Goal: Information Seeking & Learning: Check status

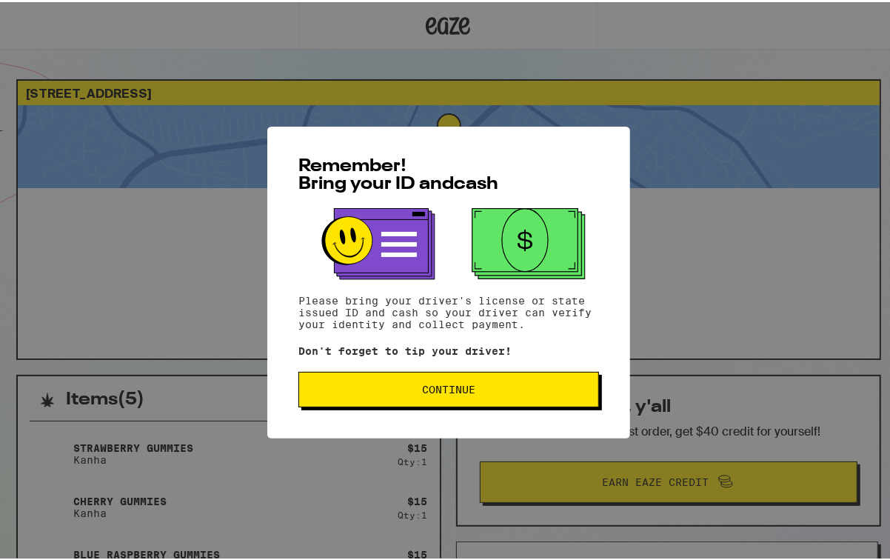
click at [460, 392] on span "Continue" at bounding box center [448, 387] width 53 height 10
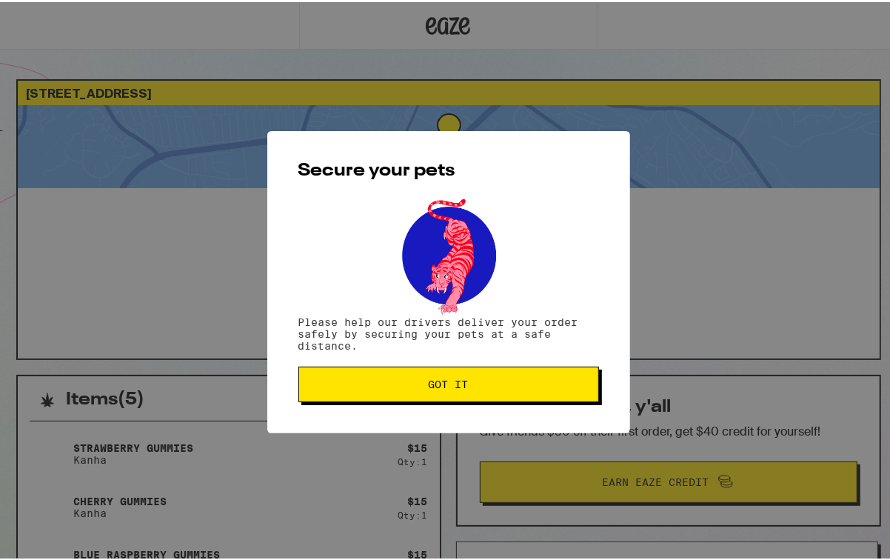
click at [456, 386] on span "Got it" at bounding box center [449, 382] width 40 height 10
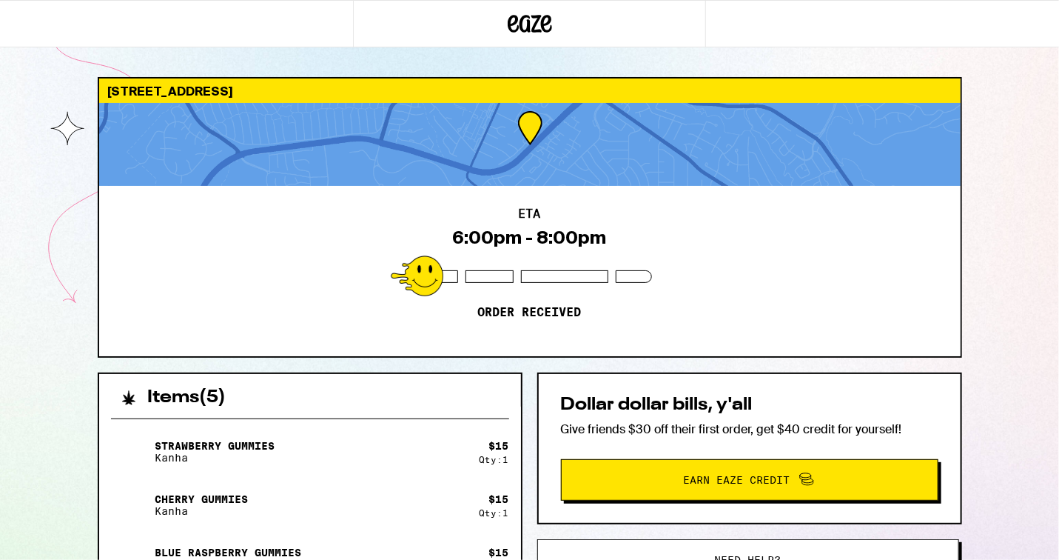
click at [383, 369] on div "1140 Kenwal Rd Concord 94521 ETA 6:00pm - 8:00pm Order received Items ( 5 ) Str…" at bounding box center [530, 482] width 888 height 811
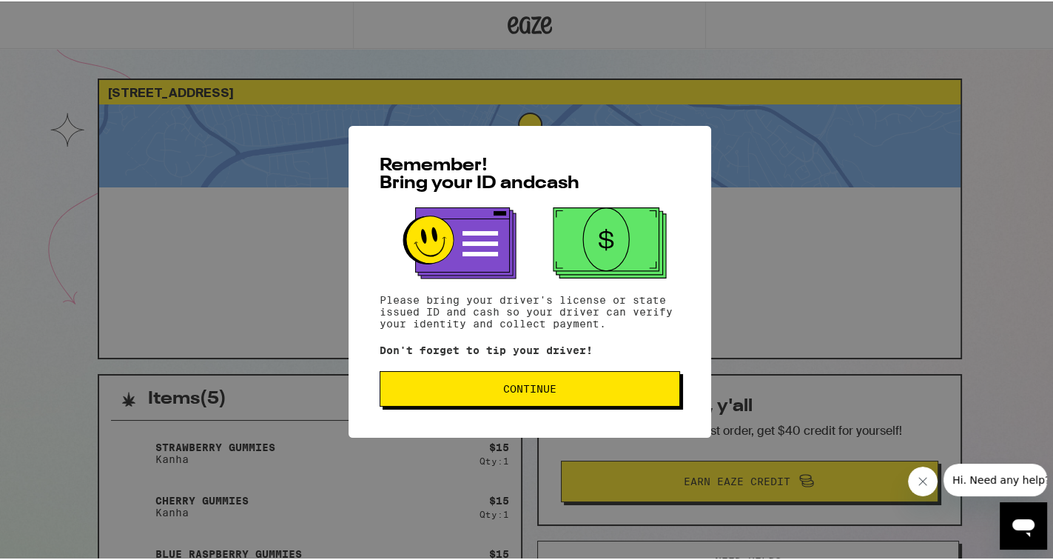
click at [510, 398] on button "Continue" at bounding box center [530, 387] width 301 height 36
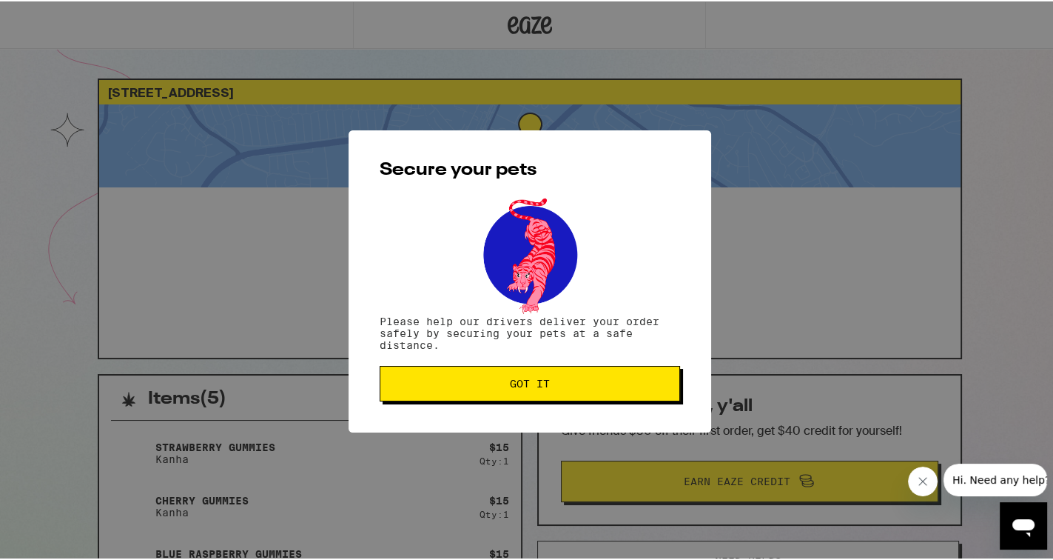
click at [507, 394] on button "Got it" at bounding box center [530, 382] width 301 height 36
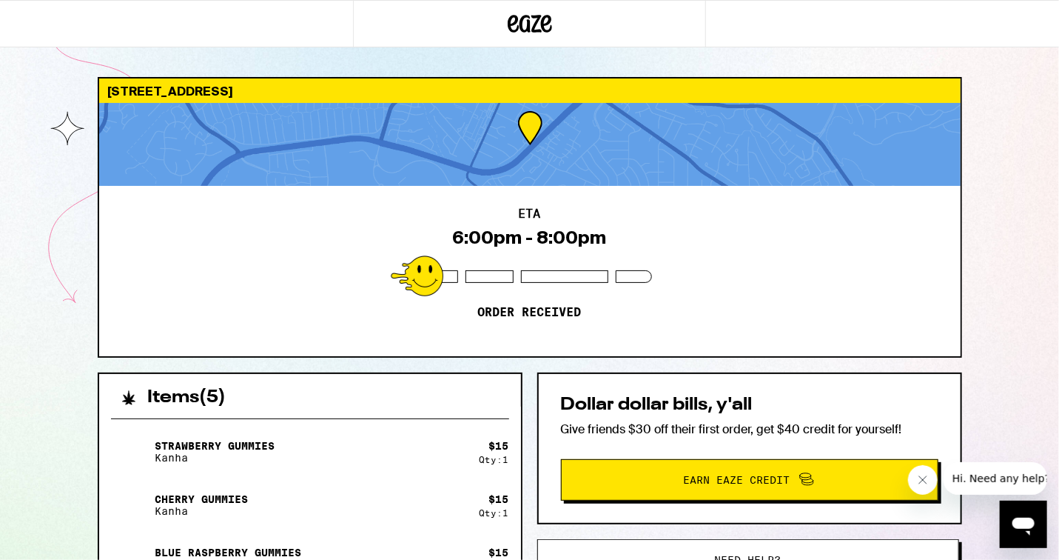
click at [925, 480] on icon "Close message from company" at bounding box center [923, 479] width 12 height 12
click at [517, 24] on icon at bounding box center [530, 23] width 44 height 27
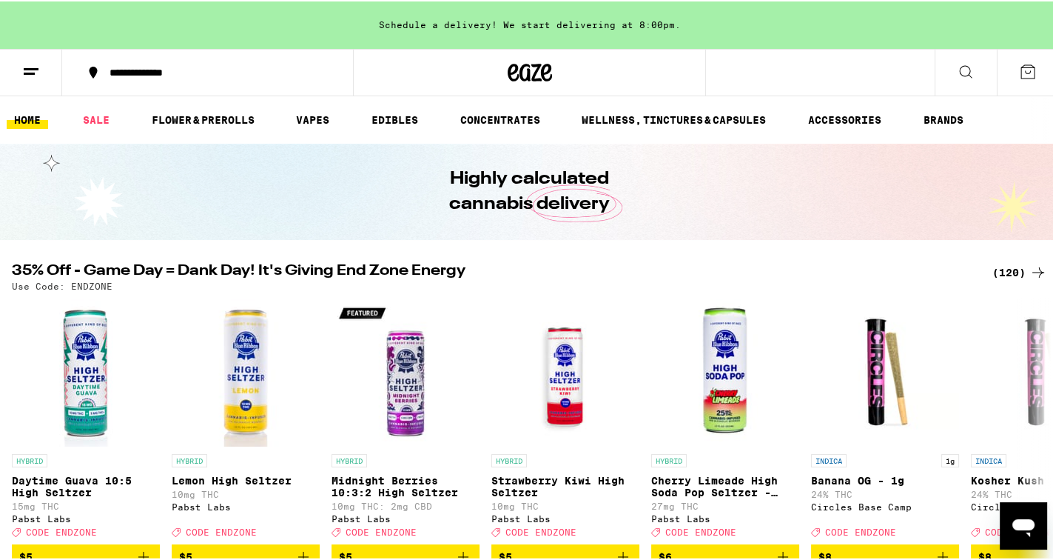
click at [1019, 75] on icon at bounding box center [1028, 70] width 18 height 18
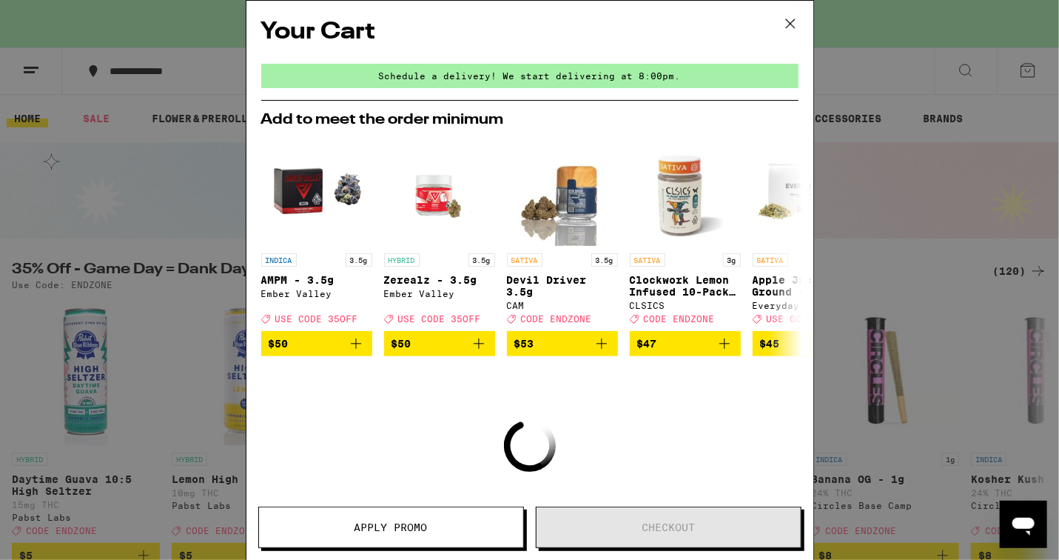
click at [791, 22] on icon at bounding box center [789, 23] width 9 height 9
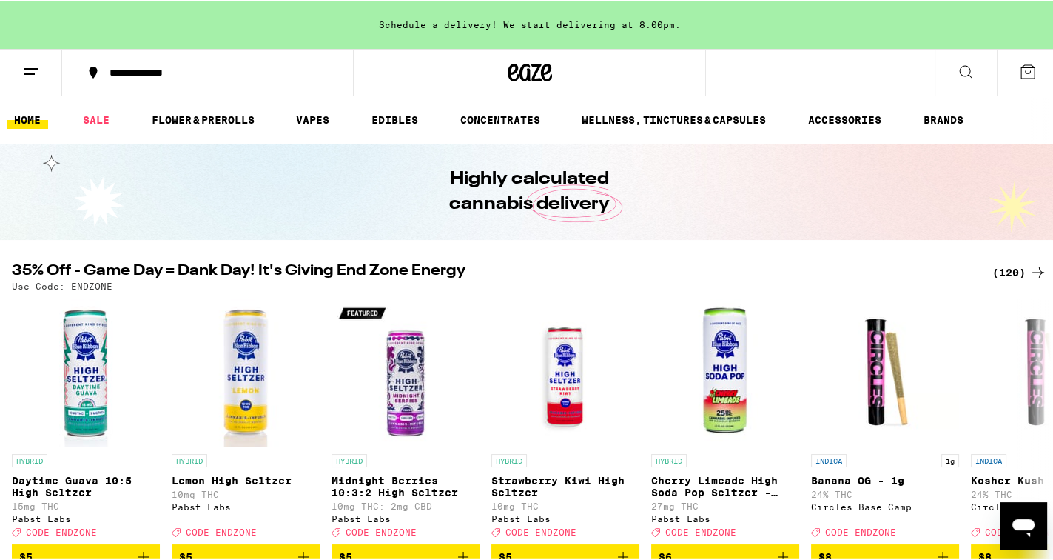
click at [22, 68] on icon at bounding box center [31, 70] width 18 height 18
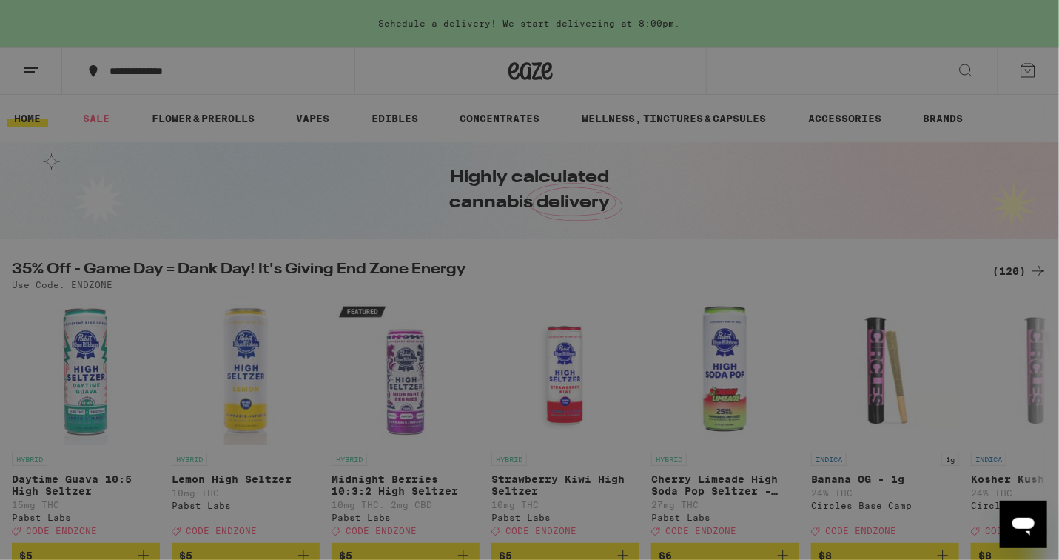
click at [155, 400] on link "Order History" at bounding box center [206, 398] width 260 height 18
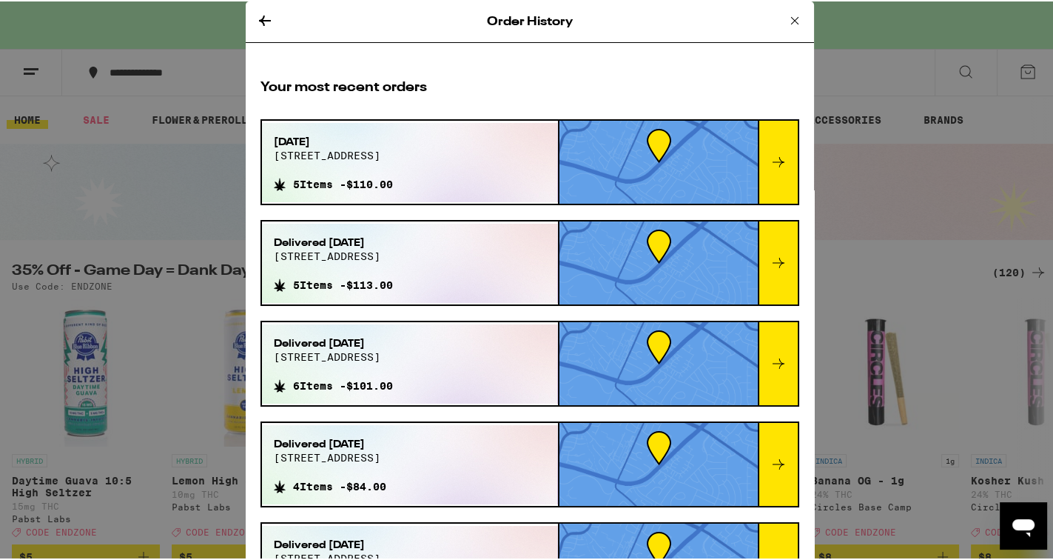
click at [764, 150] on div at bounding box center [778, 160] width 40 height 83
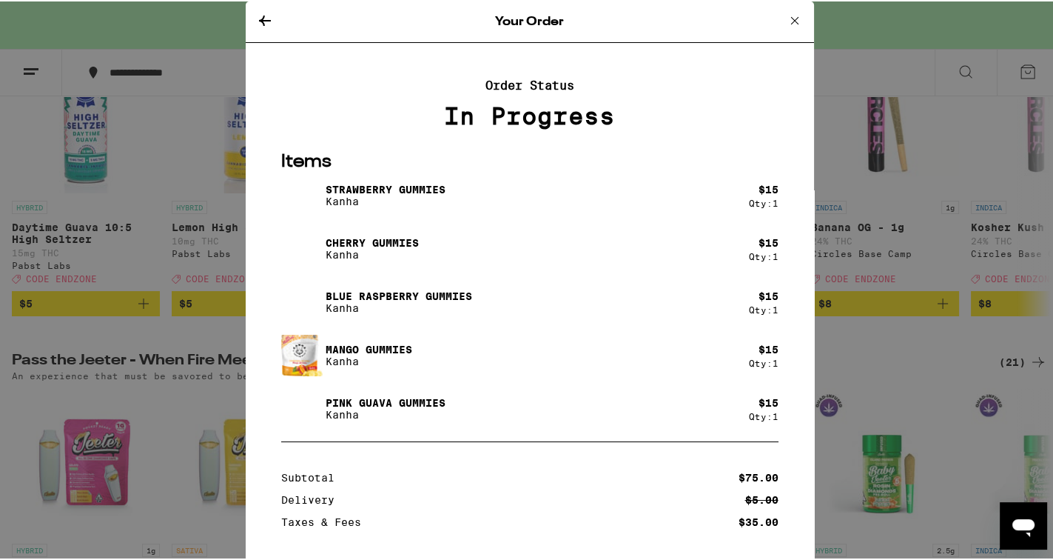
click at [791, 16] on icon at bounding box center [794, 19] width 7 height 7
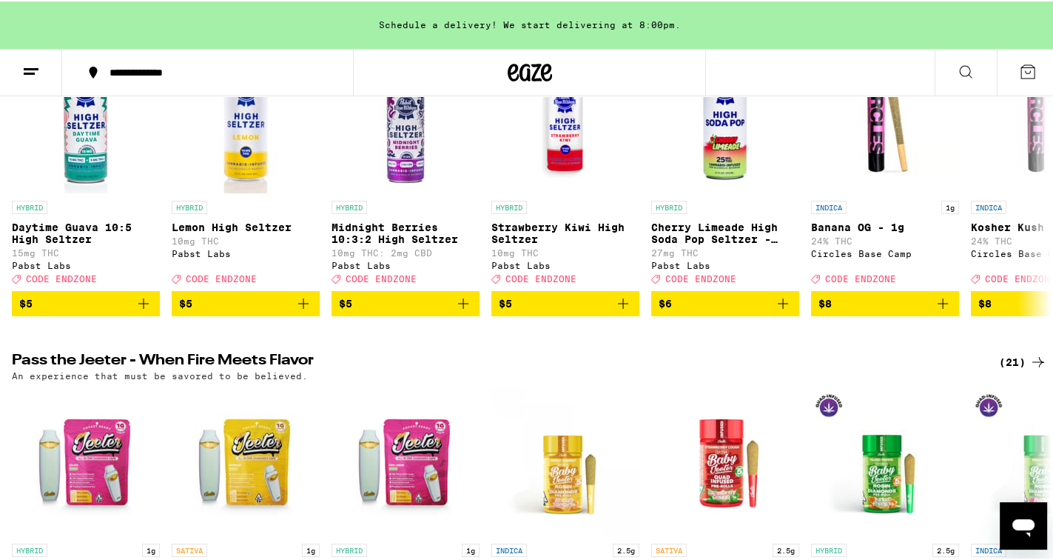
click at [29, 67] on line at bounding box center [31, 67] width 15 height 0
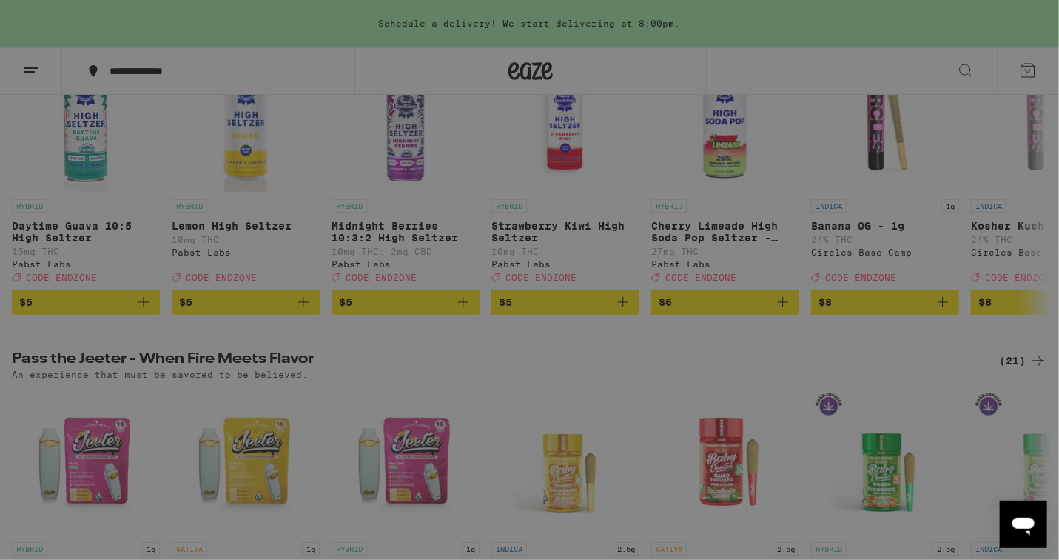
click at [135, 401] on link "Order History" at bounding box center [206, 398] width 260 height 18
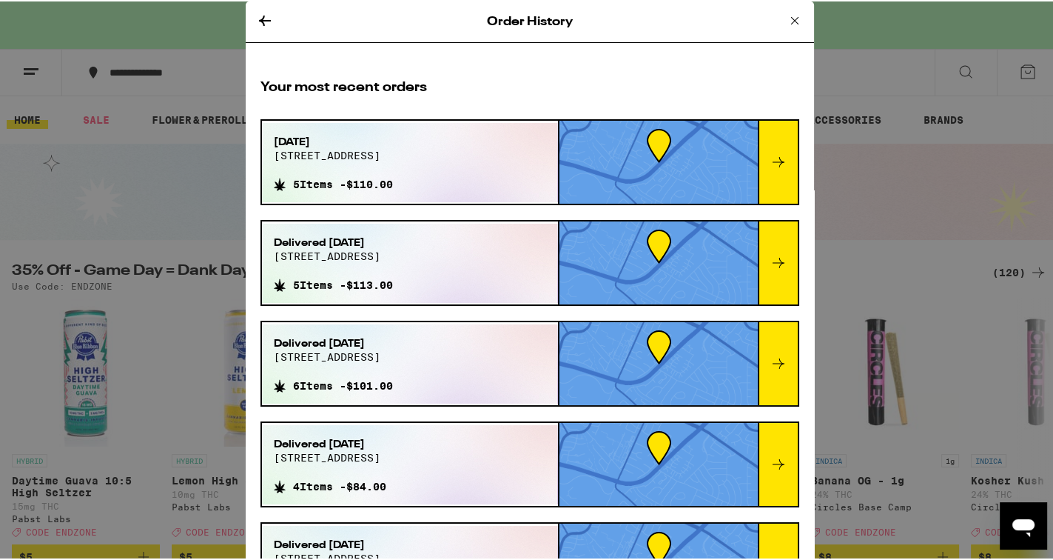
click at [643, 170] on div at bounding box center [659, 160] width 198 height 83
click at [356, 141] on span "Sep 21, 2025" at bounding box center [333, 140] width 119 height 15
click at [760, 161] on div at bounding box center [778, 160] width 40 height 83
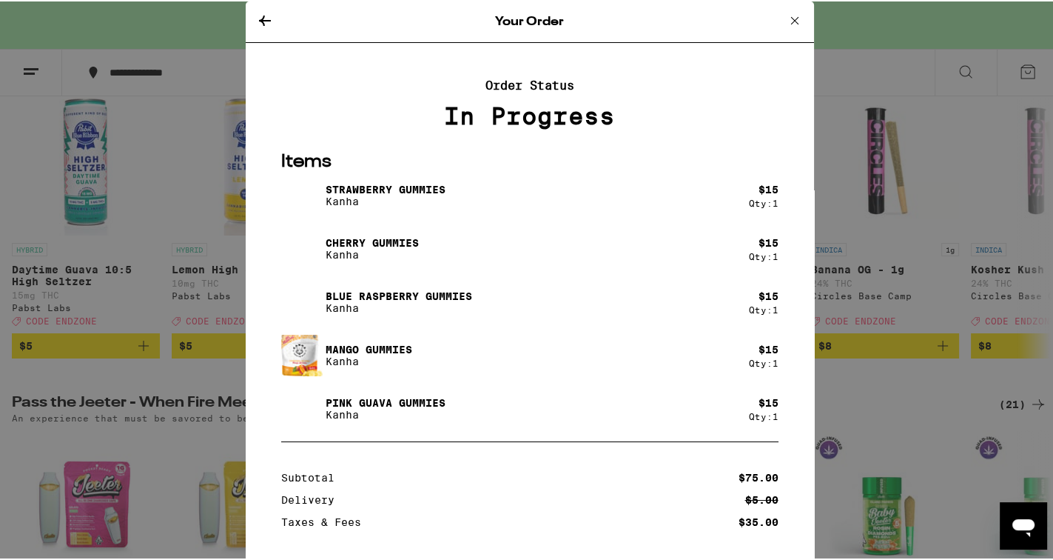
click at [264, 24] on icon at bounding box center [265, 19] width 18 height 18
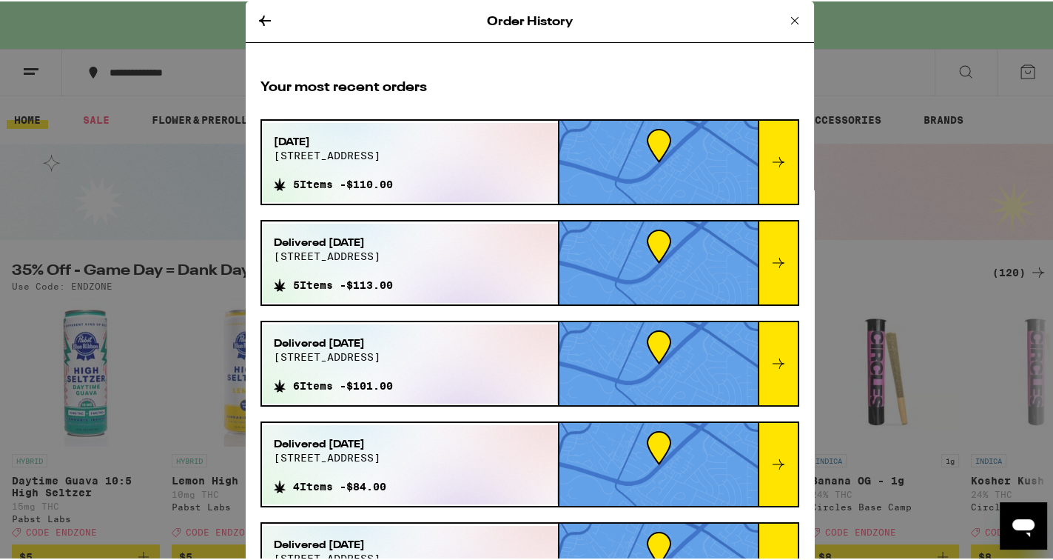
click at [786, 16] on icon at bounding box center [795, 19] width 18 height 18
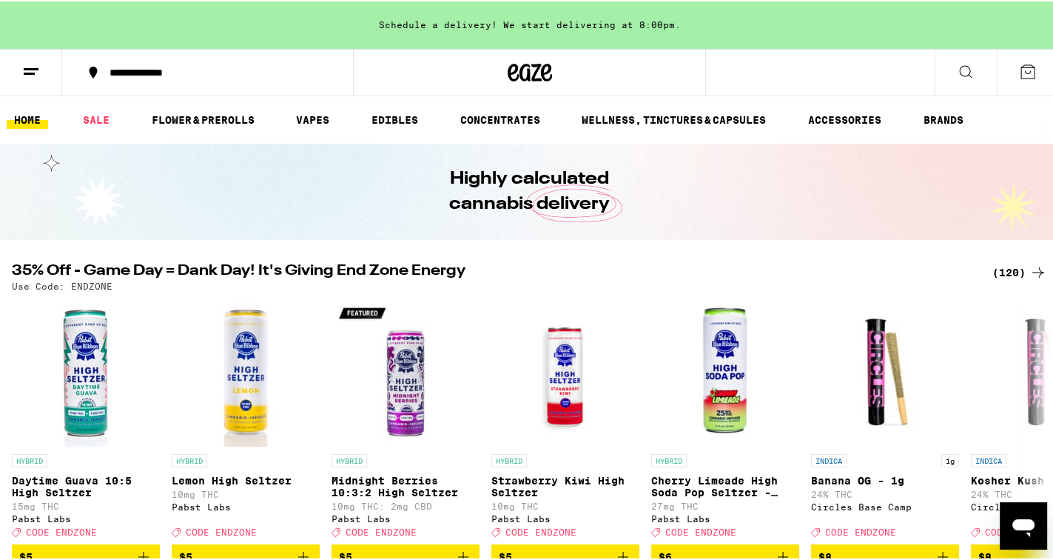
click at [153, 68] on div "**********" at bounding box center [216, 71] width 228 height 10
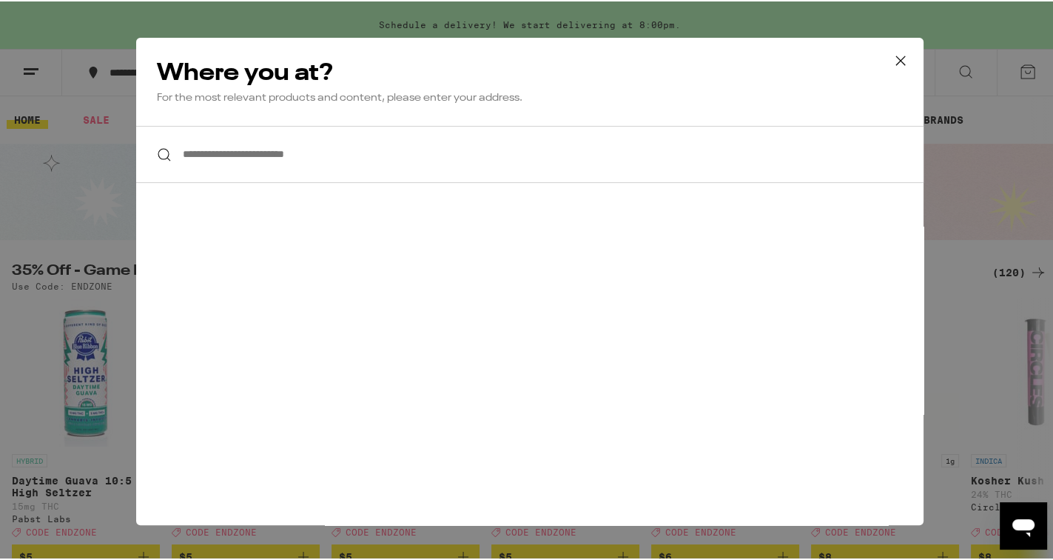
click at [894, 58] on icon at bounding box center [901, 59] width 22 height 22
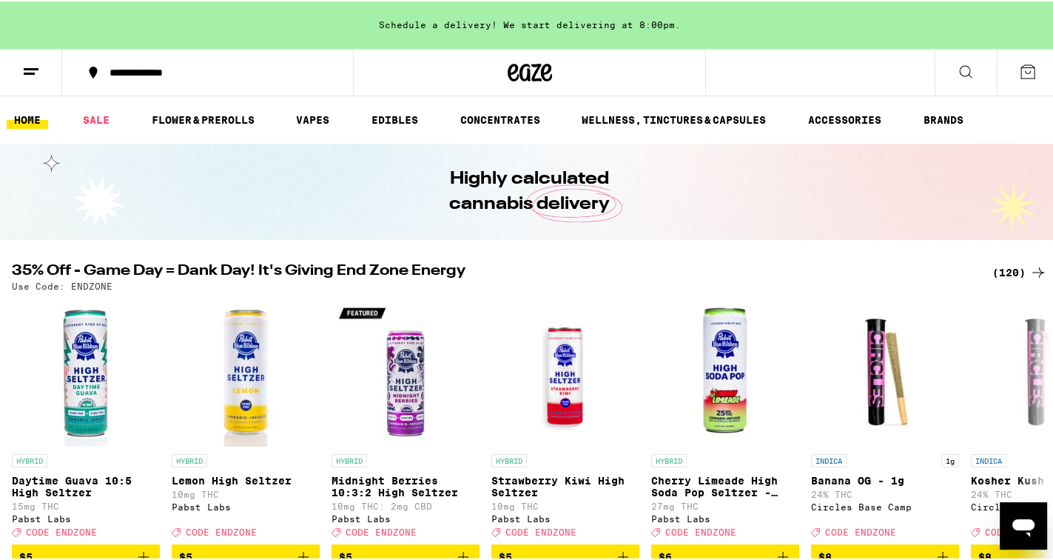
click at [30, 72] on line at bounding box center [29, 72] width 11 height 0
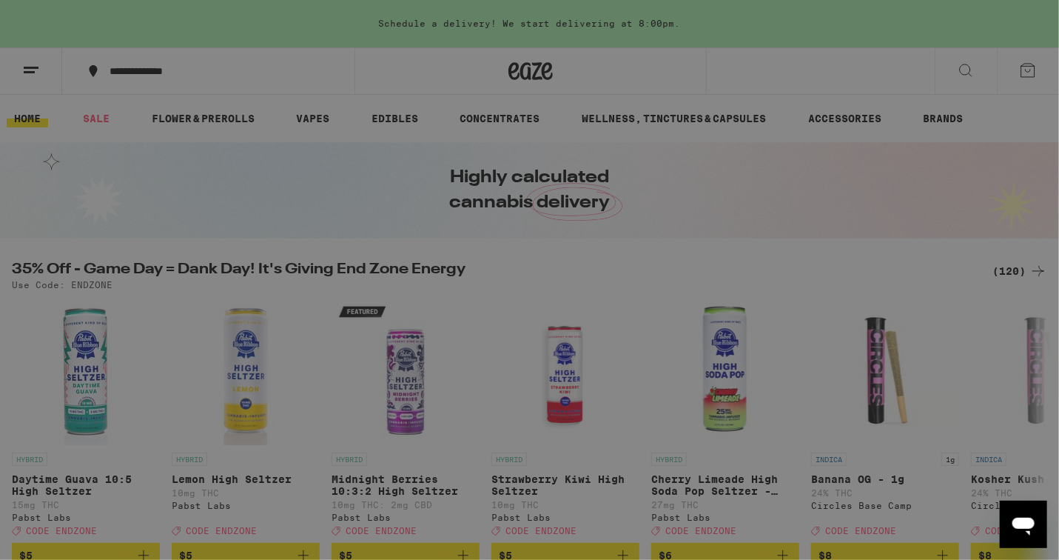
click at [114, 400] on link "Order History" at bounding box center [206, 398] width 260 height 18
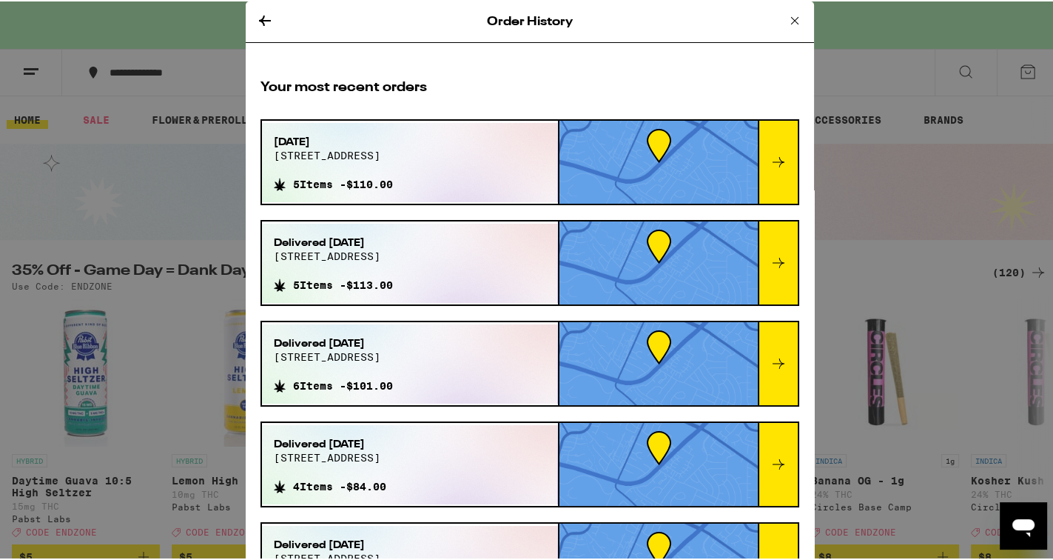
click at [770, 161] on icon at bounding box center [779, 161] width 18 height 18
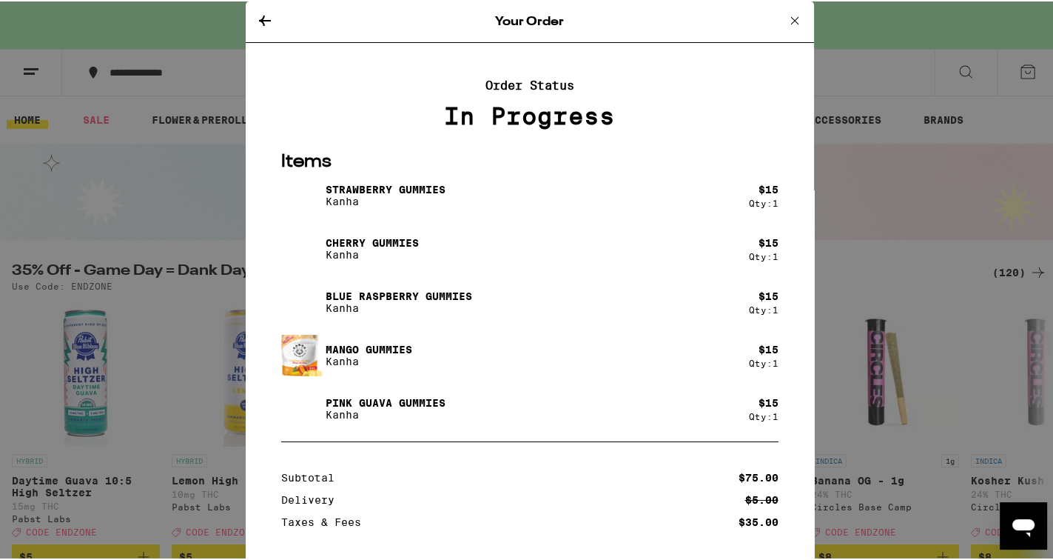
click at [786, 19] on icon at bounding box center [795, 19] width 18 height 18
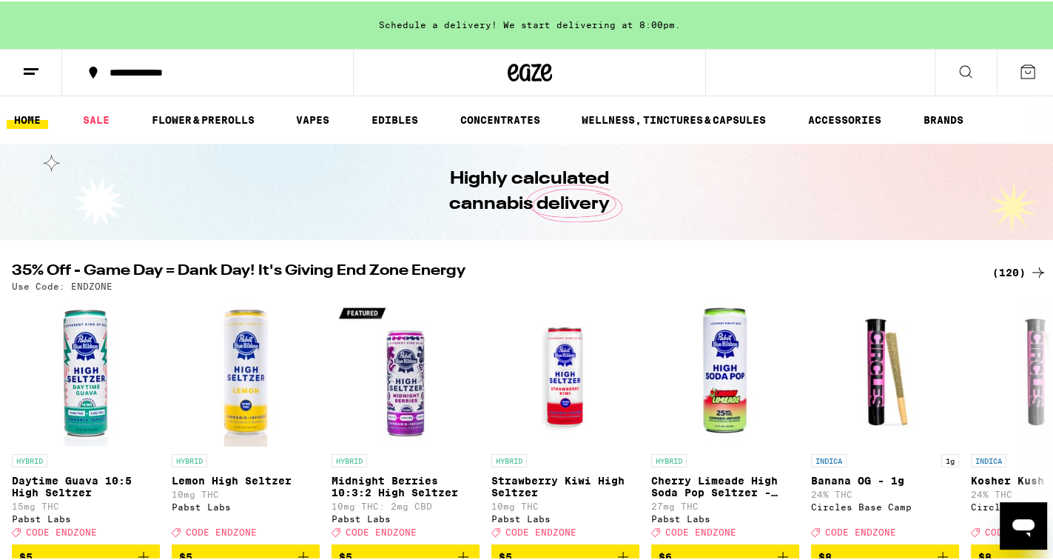
click at [1019, 68] on icon at bounding box center [1028, 70] width 18 height 18
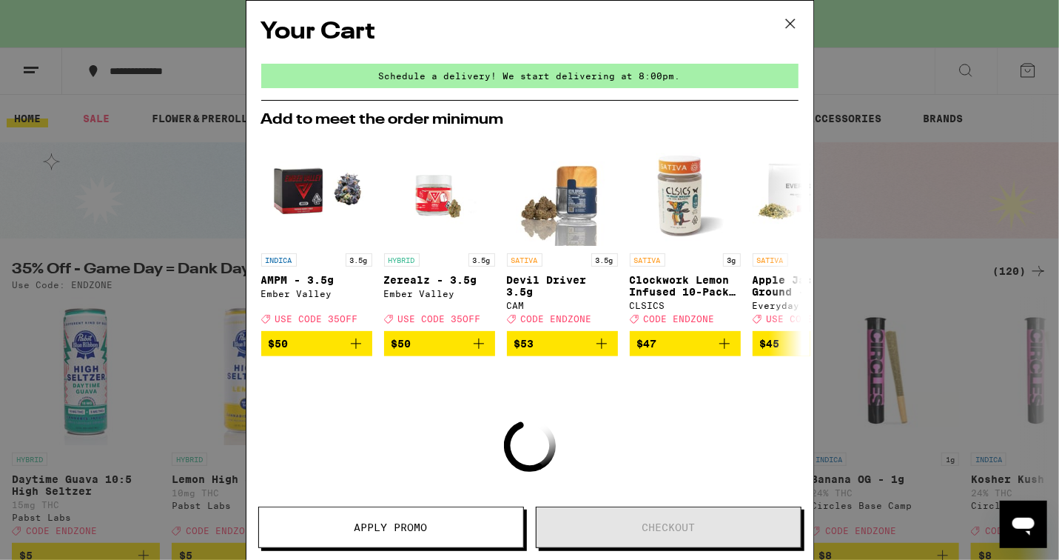
click at [791, 20] on icon at bounding box center [791, 24] width 22 height 22
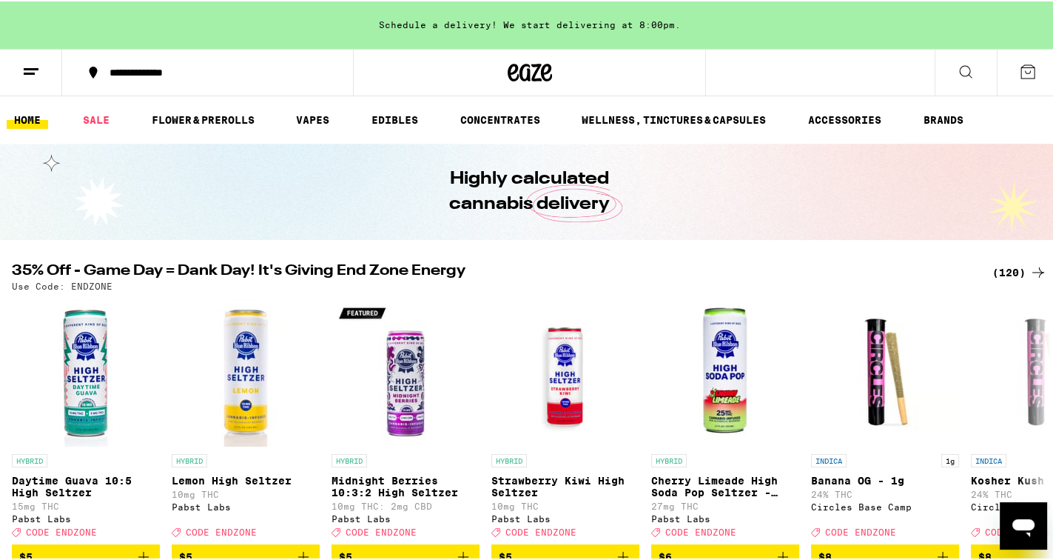
click at [37, 73] on icon at bounding box center [31, 70] width 18 height 18
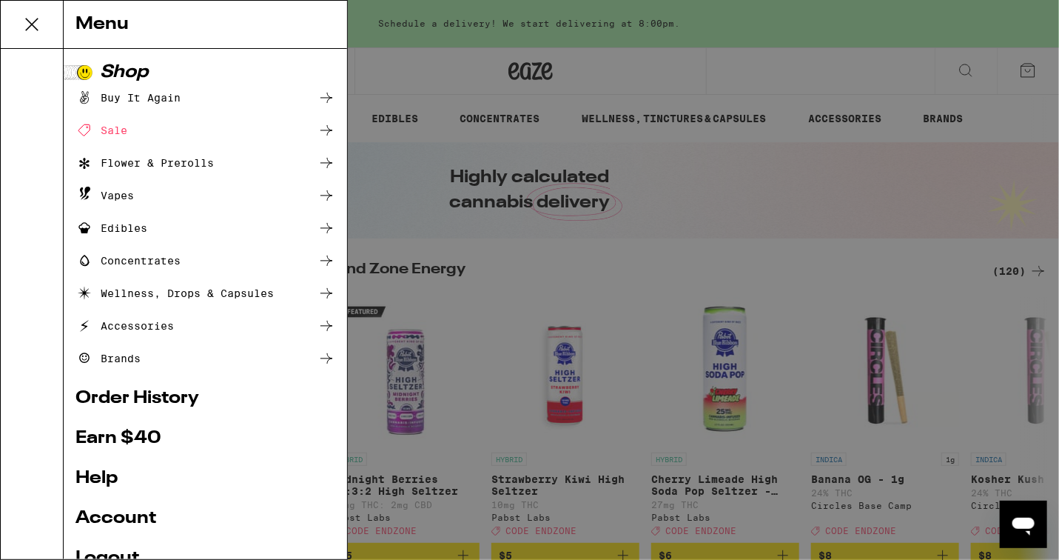
click at [137, 392] on link "Order History" at bounding box center [206, 398] width 260 height 18
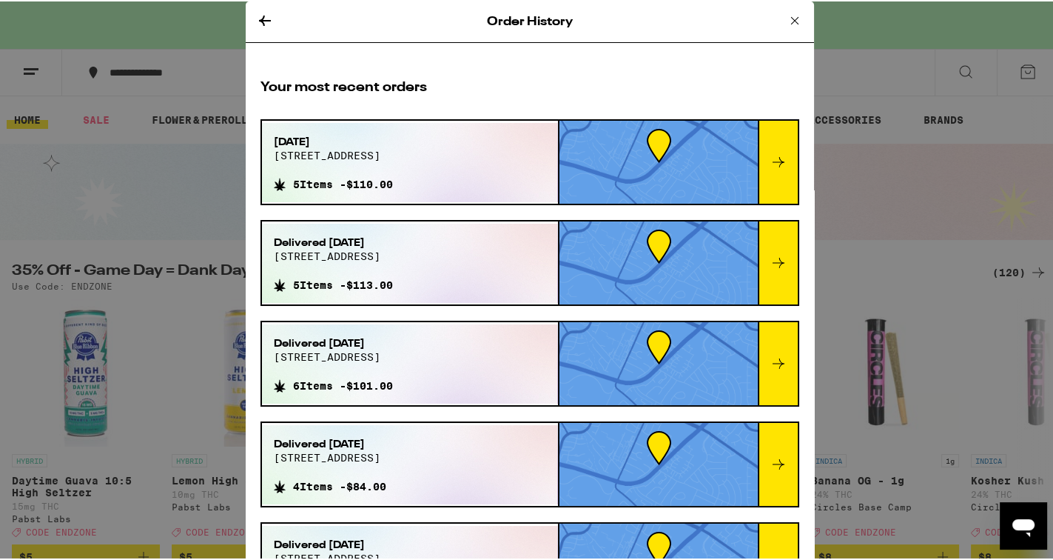
click at [774, 159] on icon at bounding box center [779, 161] width 18 height 18
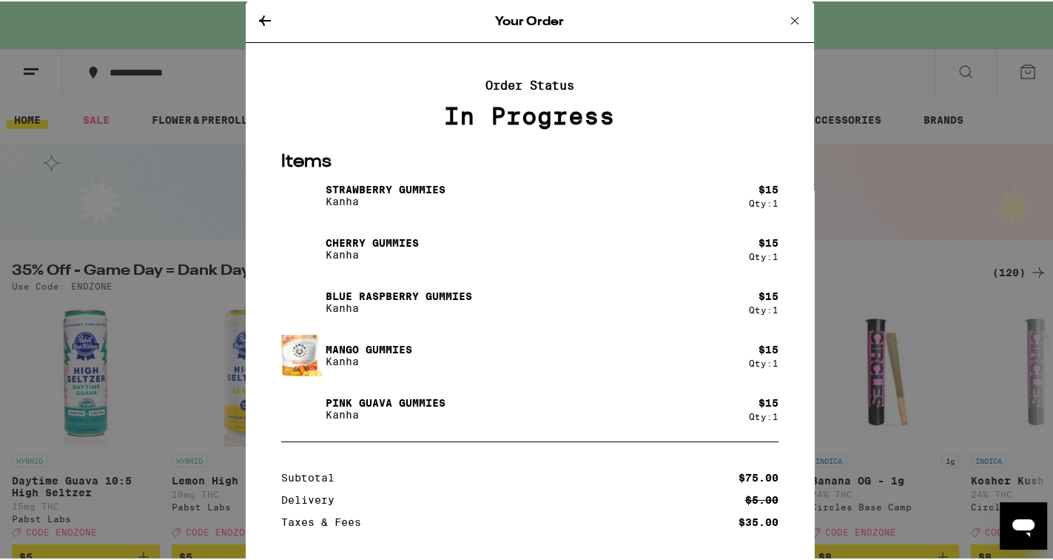
click at [259, 18] on icon at bounding box center [265, 19] width 12 height 10
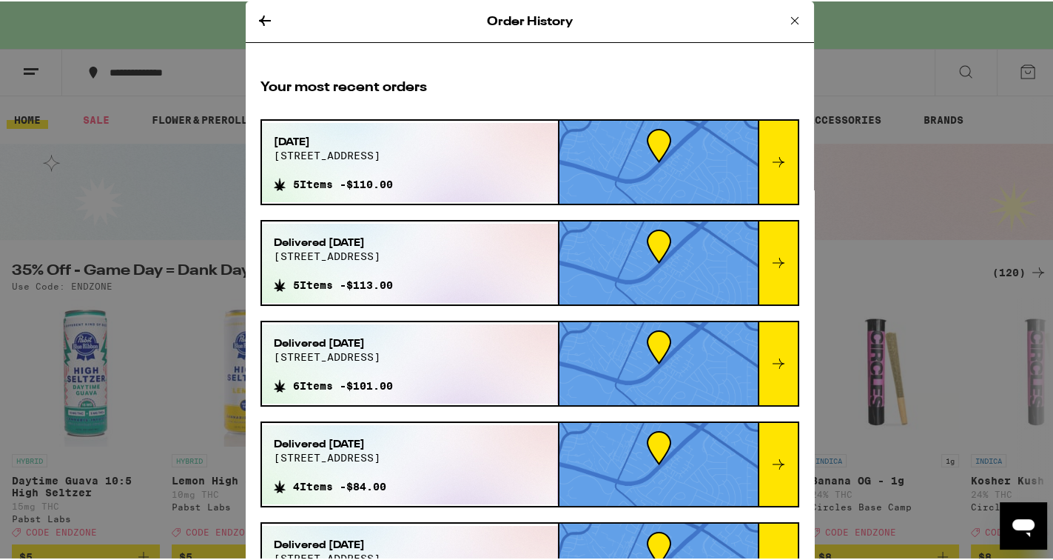
click at [259, 18] on icon at bounding box center [265, 19] width 12 height 10
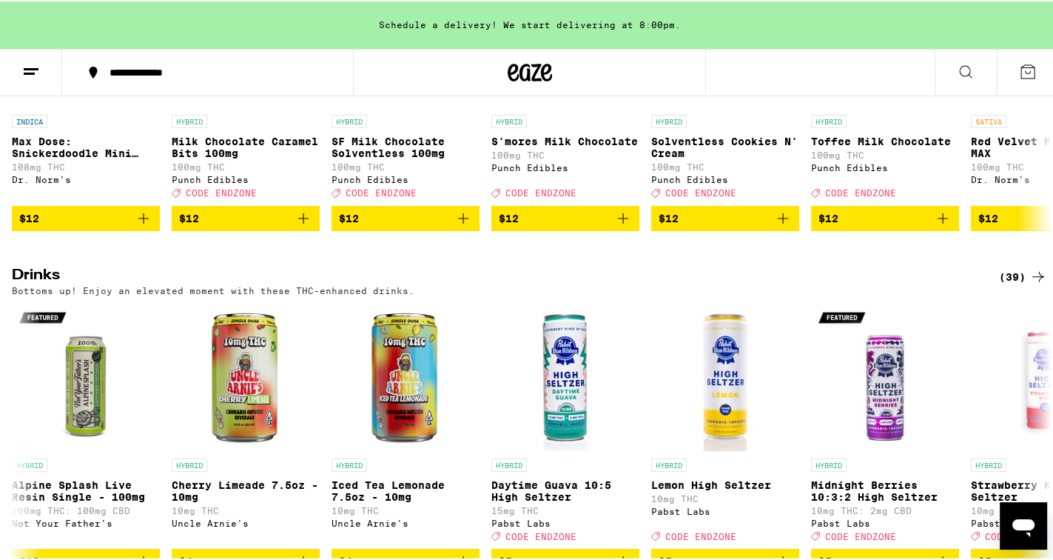
scroll to position [4865, 0]
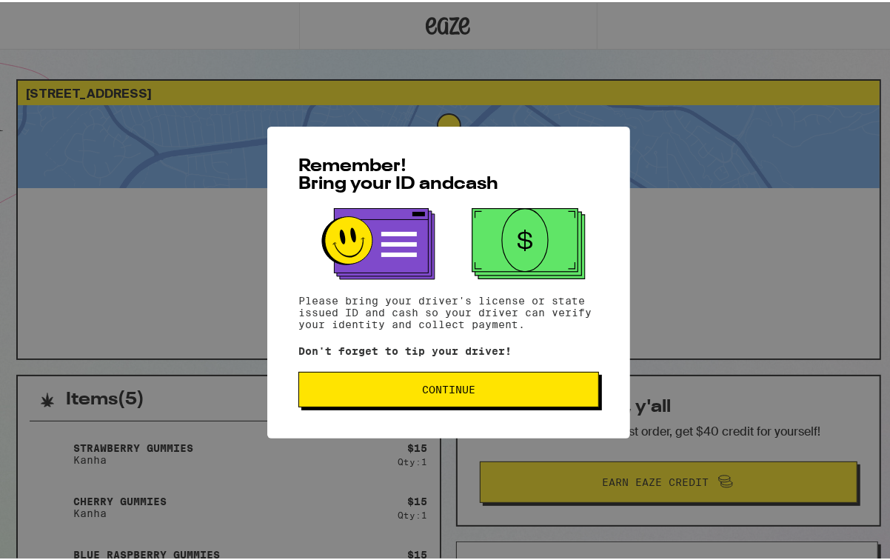
click at [441, 389] on span "Continue" at bounding box center [448, 387] width 53 height 10
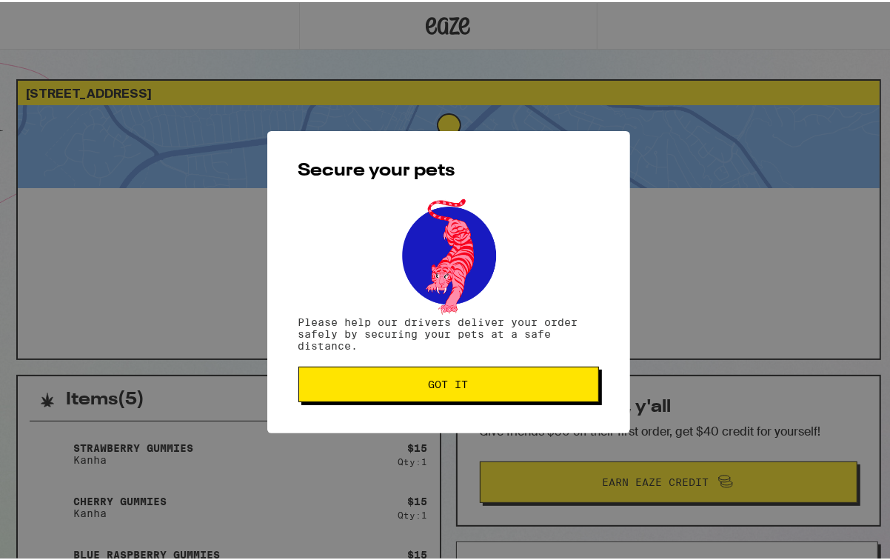
click at [440, 387] on span "Got it" at bounding box center [449, 382] width 40 height 10
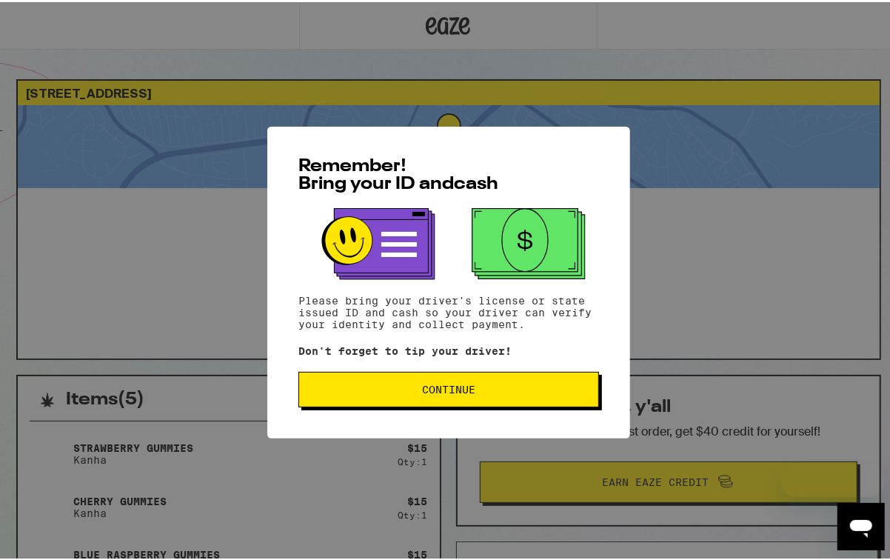
click at [537, 389] on span "Continue" at bounding box center [448, 387] width 275 height 10
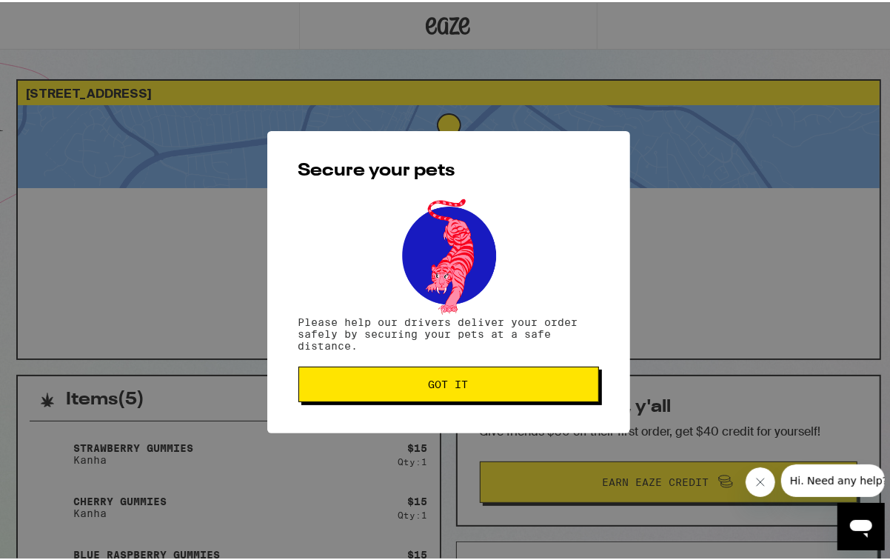
click at [535, 391] on button "Got it" at bounding box center [448, 382] width 301 height 36
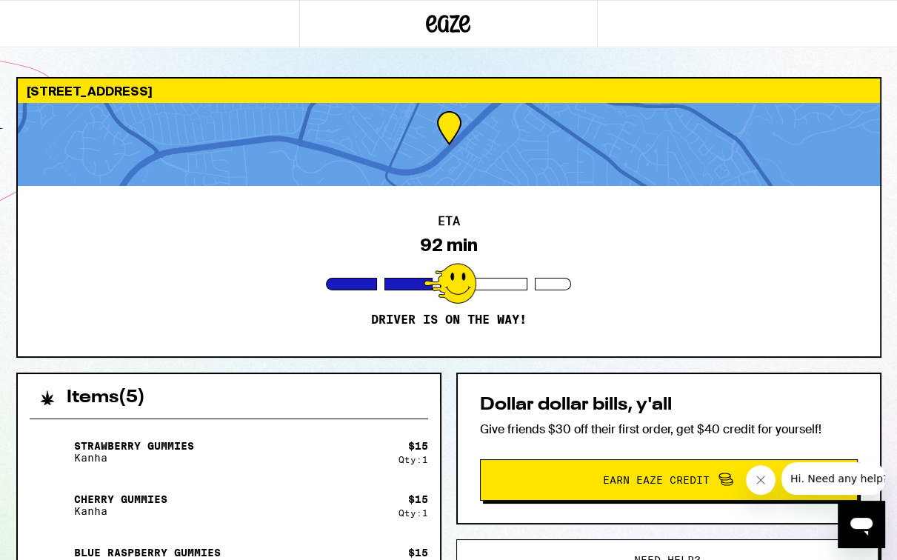
click at [460, 281] on div at bounding box center [449, 283] width 53 height 41
click at [438, 149] on div at bounding box center [449, 144] width 862 height 83
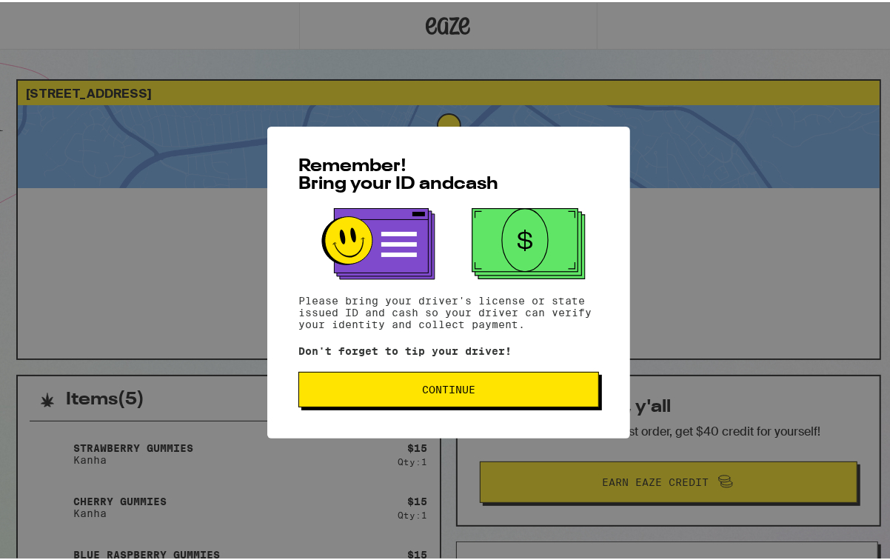
click at [459, 392] on span "Continue" at bounding box center [448, 387] width 53 height 10
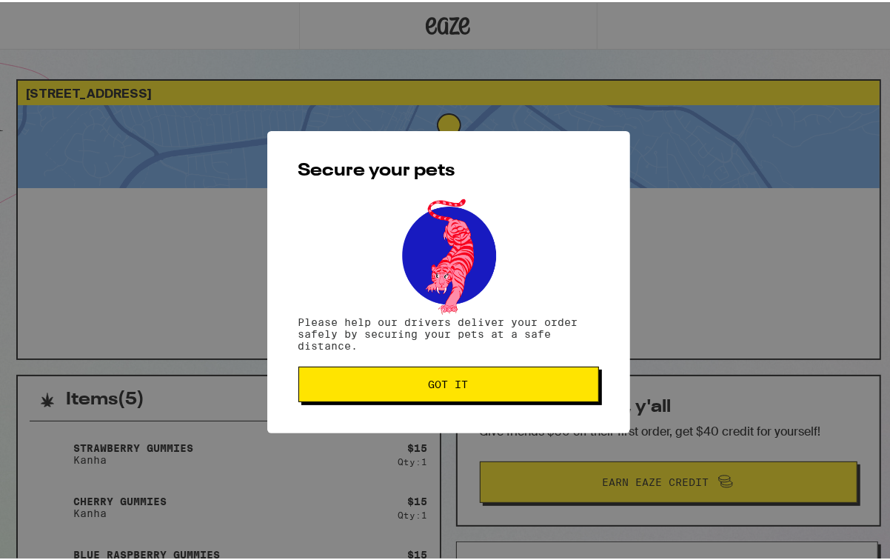
click at [459, 396] on button "Got it" at bounding box center [448, 382] width 301 height 36
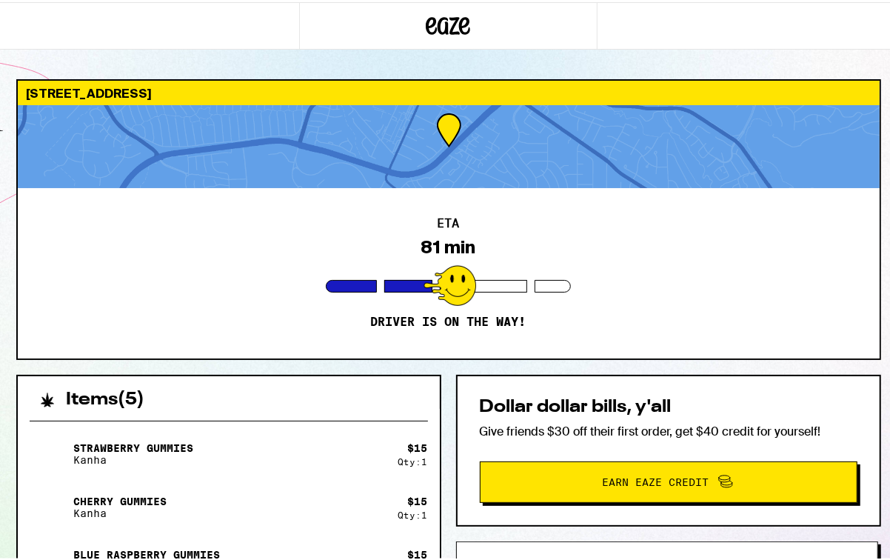
click at [468, 130] on div at bounding box center [449, 144] width 862 height 83
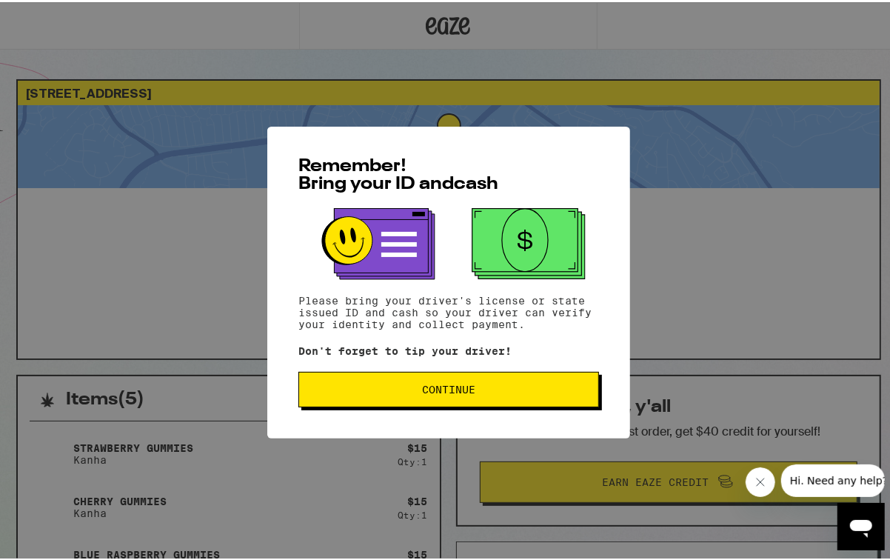
click at [484, 391] on span "Continue" at bounding box center [448, 387] width 275 height 10
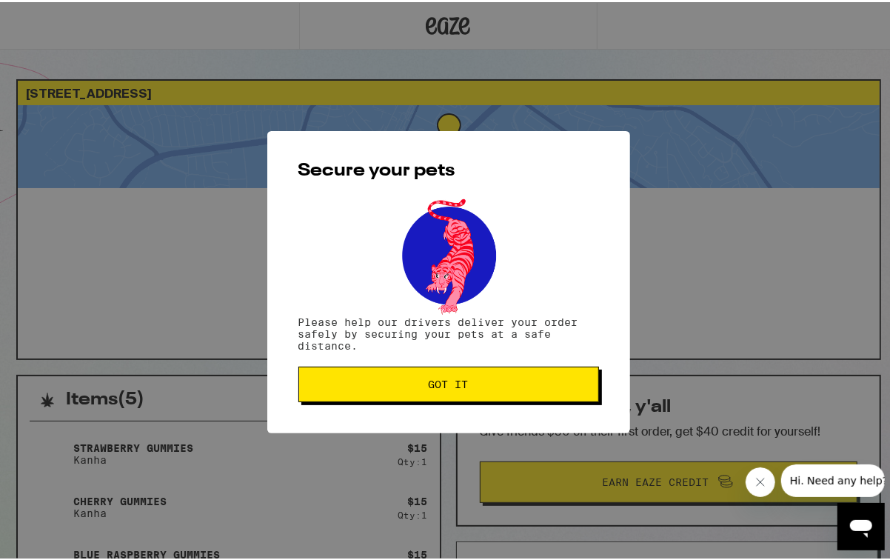
click at [484, 391] on button "Got it" at bounding box center [448, 382] width 301 height 36
